Goal: Information Seeking & Learning: Find specific page/section

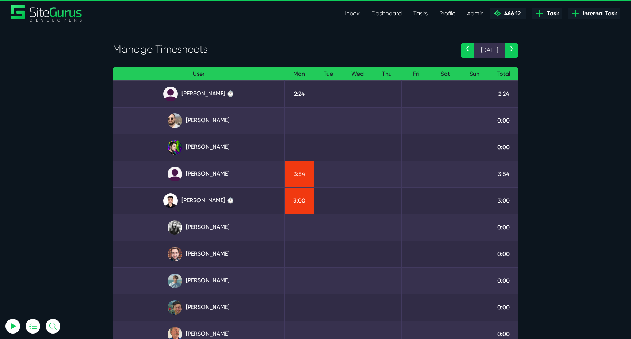
type input "luke@sitegurus.io"
click at [211, 174] on link "[PERSON_NAME]" at bounding box center [199, 174] width 160 height 15
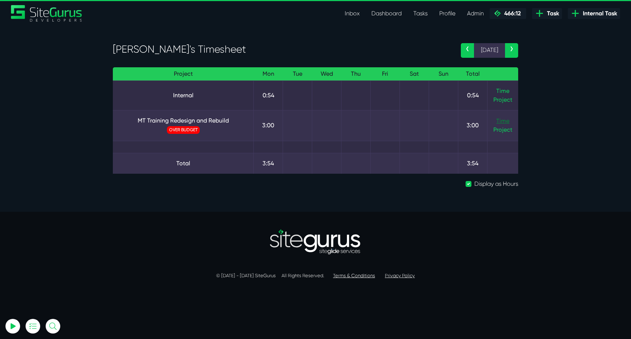
click at [503, 118] on link "Time" at bounding box center [502, 120] width 13 height 7
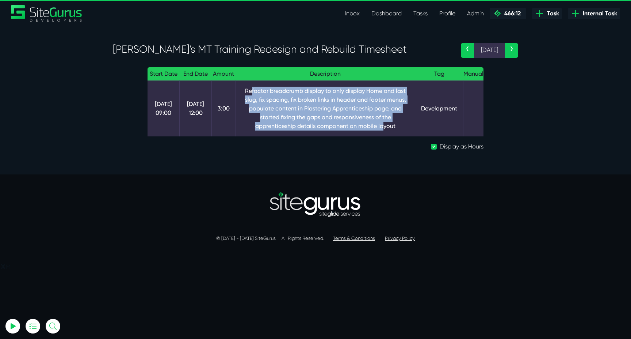
drag, startPoint x: 250, startPoint y: 88, endPoint x: 382, endPoint y: 126, distance: 137.3
click at [382, 125] on td "Refactor breadcrumb display to only display Home and last slug, fix spacing, fi…" at bounding box center [326, 108] width 180 height 56
click at [382, 126] on td "Refactor breadcrumb display to only display Home and last slug, fix spacing, fi…" at bounding box center [326, 108] width 180 height 56
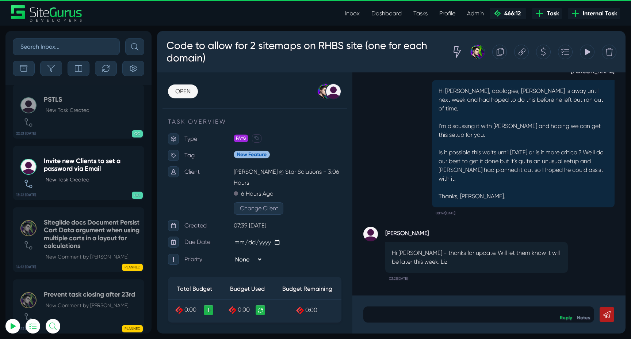
click at [85, 50] on input "text" at bounding box center [66, 46] width 107 height 17
type input "security"
click at [125, 38] on button "submit" at bounding box center [134, 46] width 19 height 17
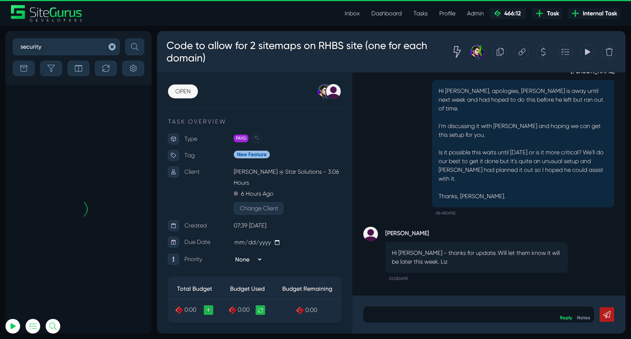
scroll to position [-203, 0]
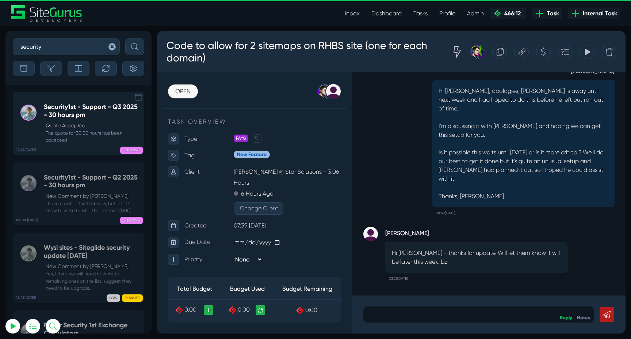
click at [83, 112] on h5 "Security1st - Support - Q3 2025 - 30 hours pm" at bounding box center [92, 111] width 96 height 16
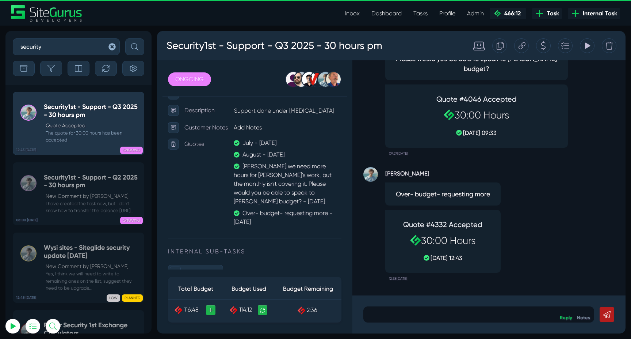
scroll to position [170, 0]
